Goal: Information Seeking & Learning: Learn about a topic

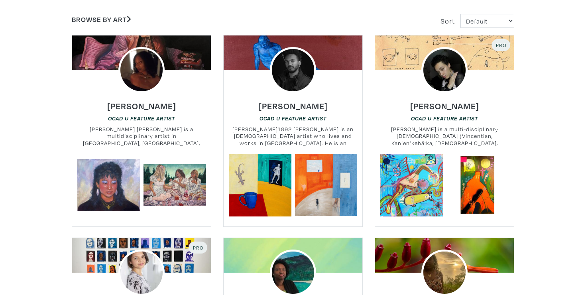
scroll to position [166, 0]
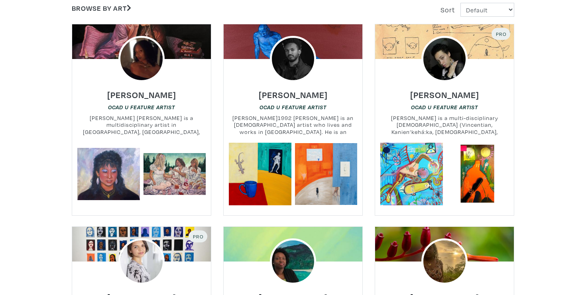
click at [268, 94] on div "Mahir Siraj OCAD U Feature Artist Mahir Siraj b.1992 Mahir Siraj is an Eritrean…" at bounding box center [293, 112] width 151 height 61
click at [270, 103] on div "Mahir Siraj OCAD U Feature Artist Mahir Siraj b.1992 Mahir Siraj is an Eritrean…" at bounding box center [293, 112] width 151 height 61
click at [264, 33] on div at bounding box center [293, 41] width 139 height 35
click at [295, 58] on img at bounding box center [292, 58] width 55 height 55
click at [301, 61] on img at bounding box center [292, 58] width 55 height 55
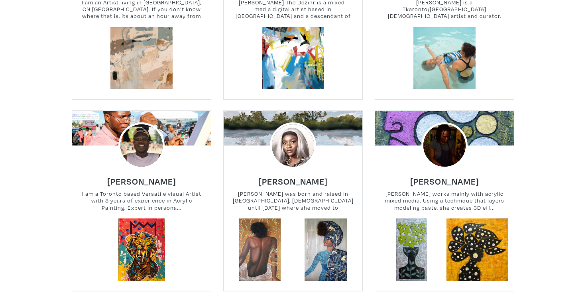
scroll to position [880, 0]
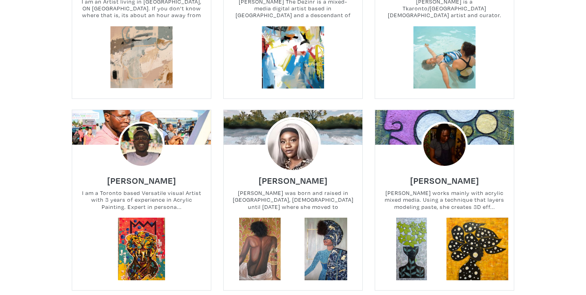
click at [293, 129] on img at bounding box center [292, 144] width 55 height 55
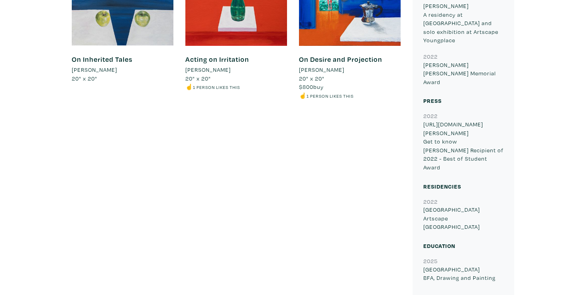
scroll to position [659, 0]
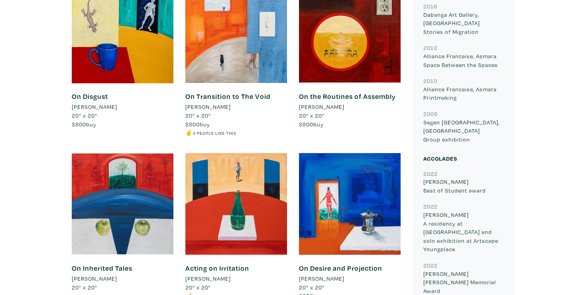
scroll to position [532, 0]
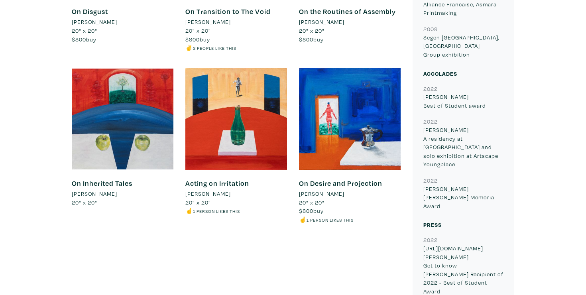
click at [122, 118] on div at bounding box center [123, 119] width 102 height 102
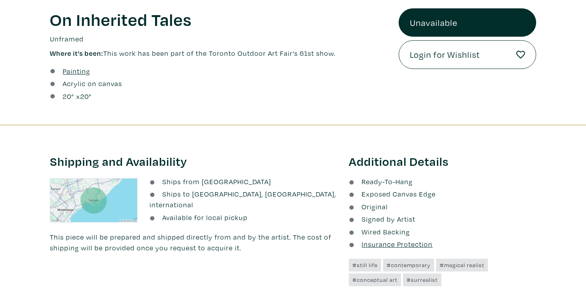
scroll to position [313, 0]
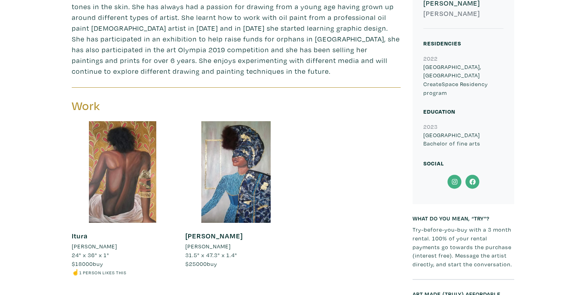
scroll to position [324, 0]
